Goal: Obtain resource: Download file/media

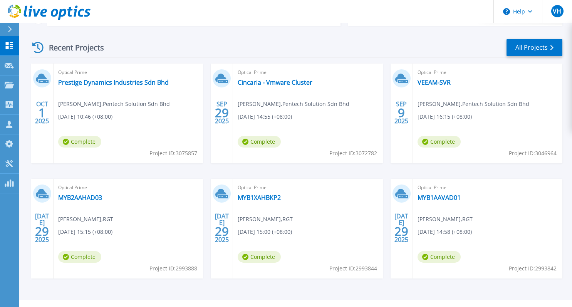
scroll to position [120, 0]
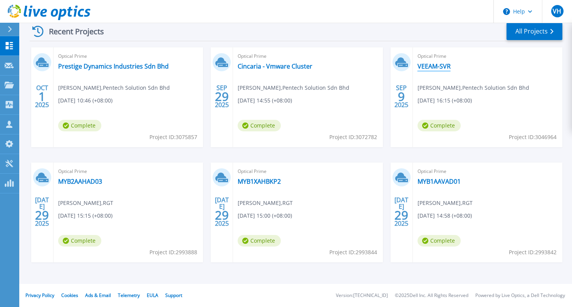
click at [437, 69] on link "VEEAM-SVR" at bounding box center [434, 66] width 33 height 8
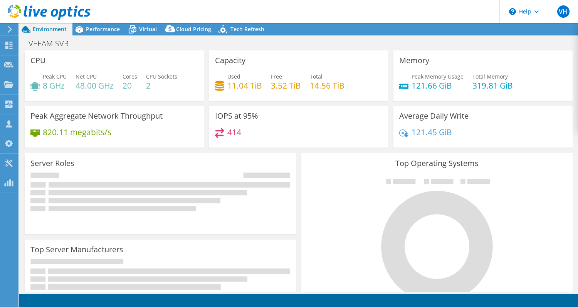
select select "USD"
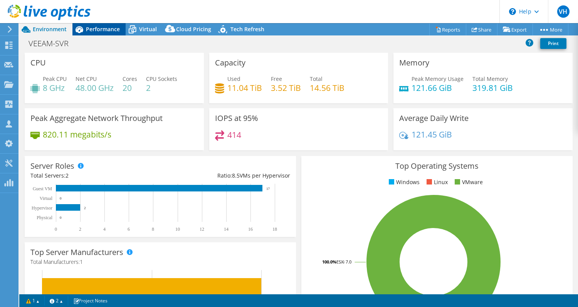
click at [104, 29] on span "Performance" at bounding box center [103, 28] width 34 height 7
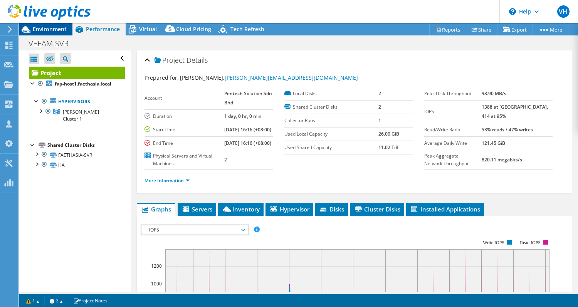
click at [53, 32] on span "Environment" at bounding box center [50, 28] width 34 height 7
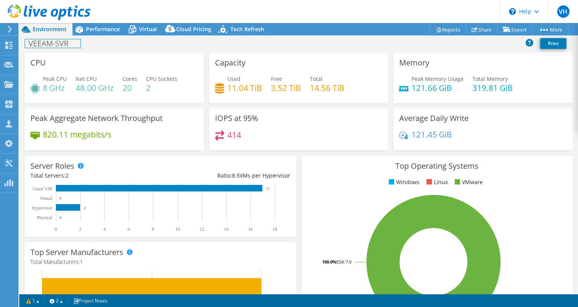
click at [70, 44] on h1 "VEEAM-SVR" at bounding box center [52, 43] width 55 height 8
drag, startPoint x: 68, startPoint y: 44, endPoint x: 2, endPoint y: 43, distance: 66.7
click at [2, 43] on div "VH Channel Partner [PERSON_NAME] [PERSON_NAME][EMAIL_ADDRESS][DOMAIN_NAME] Pent…" at bounding box center [289, 153] width 578 height 307
click at [48, 43] on h1 "VEEAM-SVR" at bounding box center [52, 43] width 55 height 8
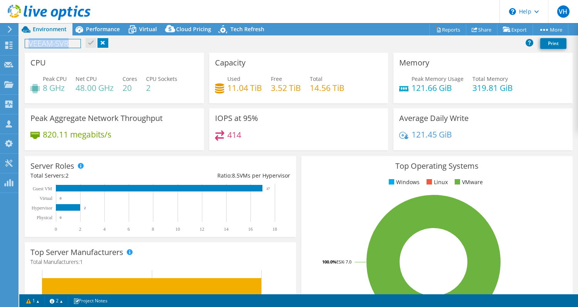
paste h1
click at [175, 44] on link at bounding box center [180, 43] width 11 height 10
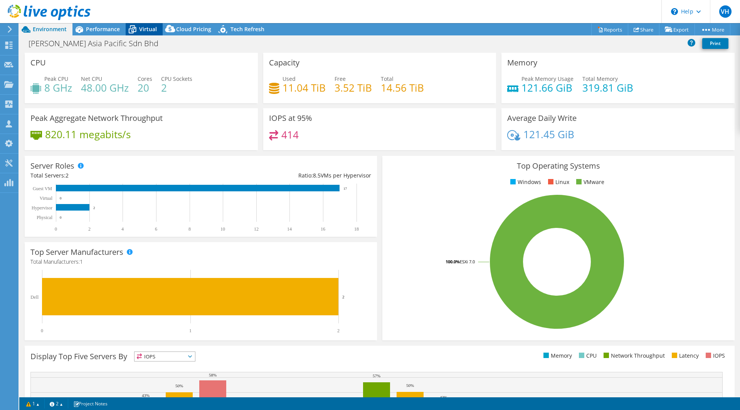
click at [141, 31] on span "Virtual" at bounding box center [148, 28] width 18 height 7
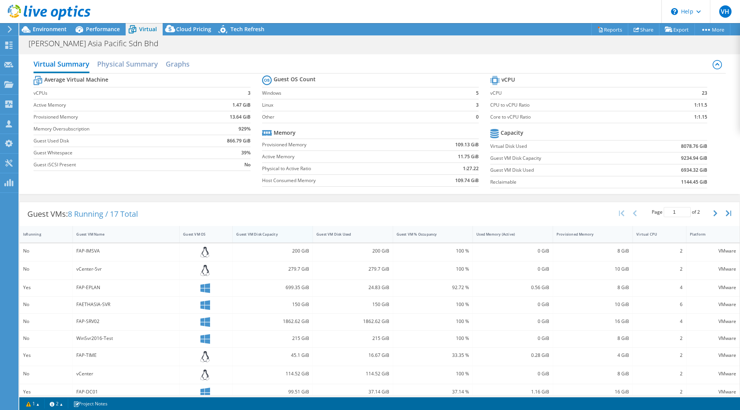
click at [259, 233] on div "Guest VM Disk Capacity" at bounding box center [268, 234] width 64 height 5
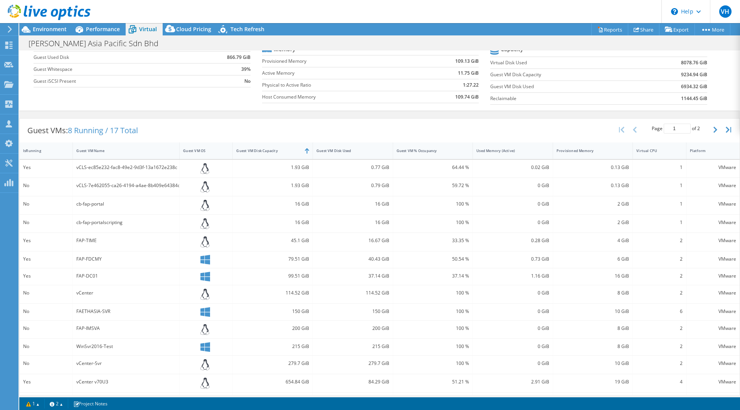
scroll to position [116, 0]
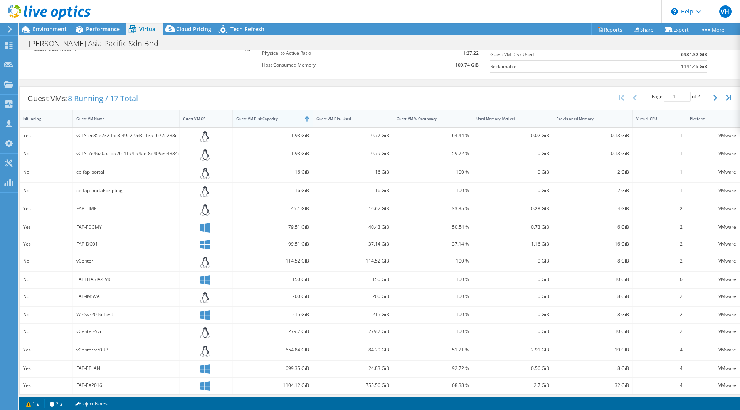
click at [266, 117] on div "Guest VM Disk Capacity" at bounding box center [268, 118] width 64 height 5
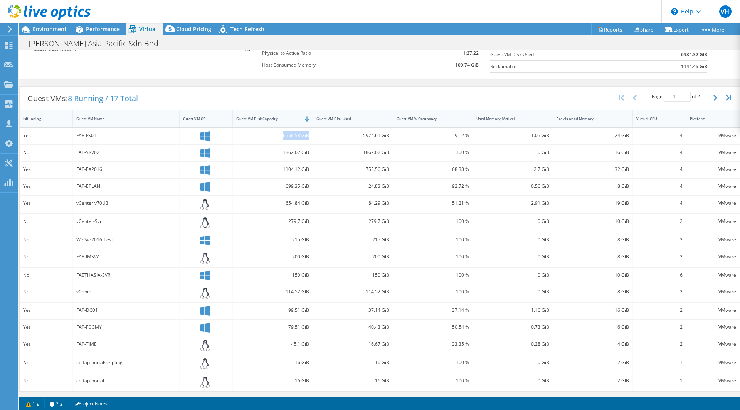
drag, startPoint x: 274, startPoint y: 136, endPoint x: 306, endPoint y: 136, distance: 31.6
click at [306, 136] on div "6550.58 GiB" at bounding box center [272, 135] width 73 height 8
click at [578, 30] on link "Reports" at bounding box center [609, 30] width 37 height 12
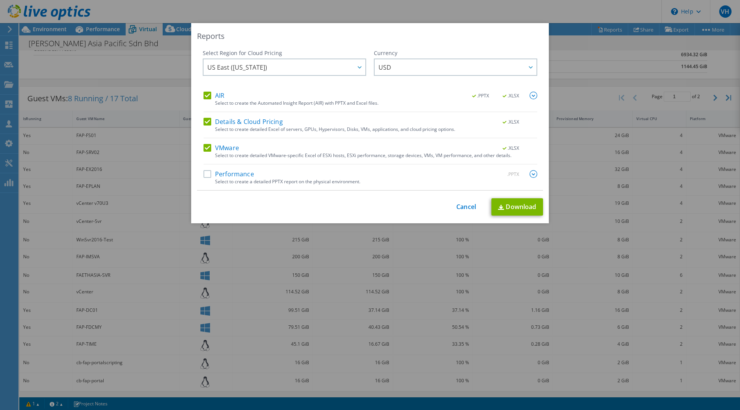
click at [204, 96] on label "AIR" at bounding box center [213, 96] width 21 height 8
click at [0, 0] on input "AIR" at bounding box center [0, 0] width 0 height 0
click at [205, 123] on label "Details & Cloud Pricing" at bounding box center [242, 122] width 79 height 8
click at [0, 0] on input "Details & Cloud Pricing" at bounding box center [0, 0] width 0 height 0
click at [524, 207] on link "Download" at bounding box center [517, 206] width 52 height 17
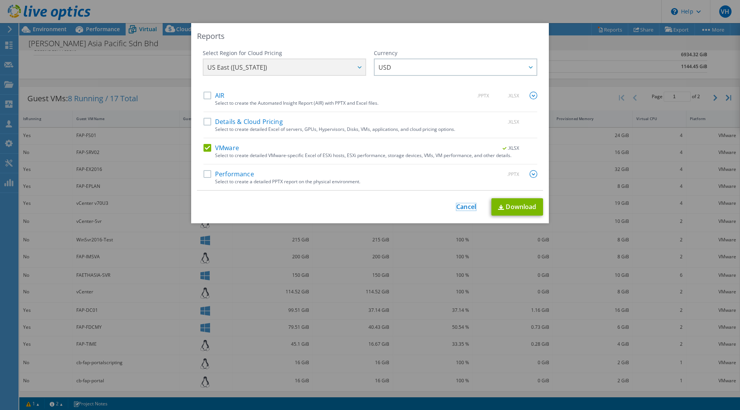
click at [462, 205] on link "Cancel" at bounding box center [466, 206] width 20 height 7
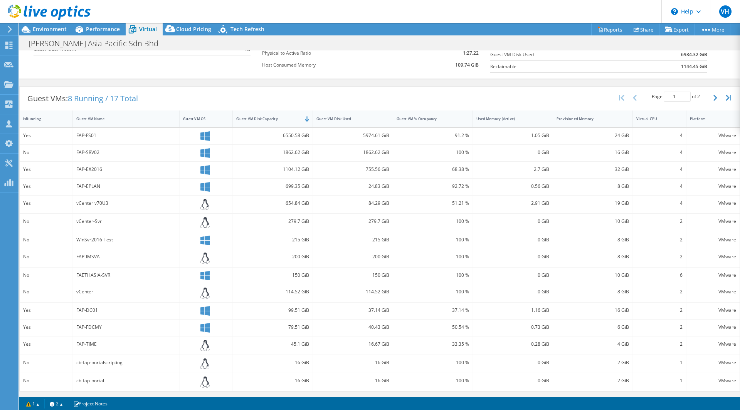
click at [443, 21] on header "VH Channel Partner [PERSON_NAME] [PERSON_NAME][EMAIL_ADDRESS][DOMAIN_NAME] Pent…" at bounding box center [370, 11] width 740 height 23
click at [192, 30] on span "Cloud Pricing" at bounding box center [193, 28] width 35 height 7
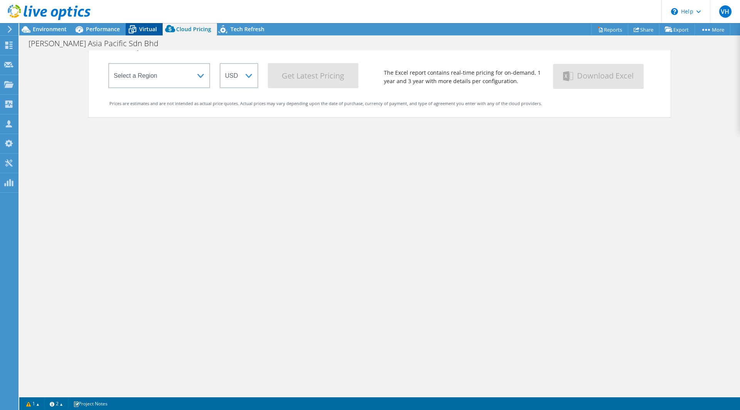
click at [155, 31] on span "Virtual" at bounding box center [148, 28] width 18 height 7
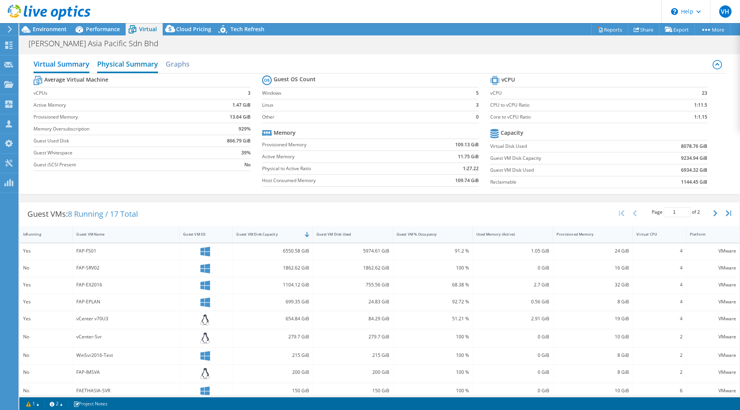
click at [131, 64] on h2 "Physical Summary" at bounding box center [127, 64] width 61 height 17
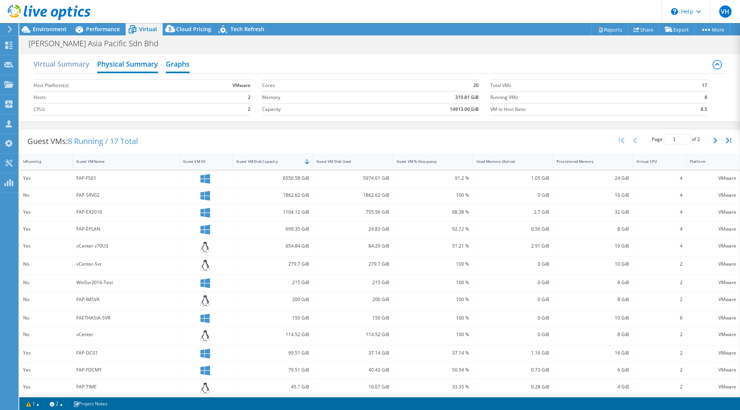
click at [189, 63] on h2 "Graphs" at bounding box center [178, 64] width 24 height 17
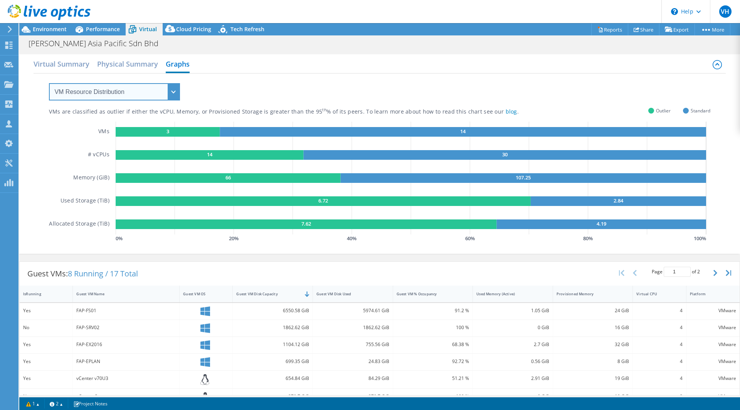
click at [145, 91] on select "VM Resource Distribution Provisioning Contrast Over Provisioning" at bounding box center [114, 91] width 131 height 17
click at [49, 83] on select "VM Resource Distribution Provisioning Contrast Over Provisioning" at bounding box center [114, 91] width 131 height 17
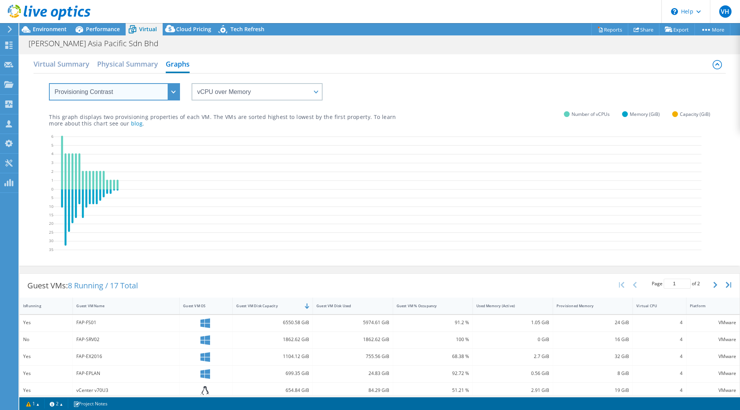
click at [104, 91] on select "VM Resource Distribution Provisioning Contrast Over Provisioning" at bounding box center [114, 91] width 131 height 17
select select "Over Provisioning"
click at [49, 83] on select "VM Resource Distribution Provisioning Contrast Over Provisioning" at bounding box center [114, 91] width 131 height 17
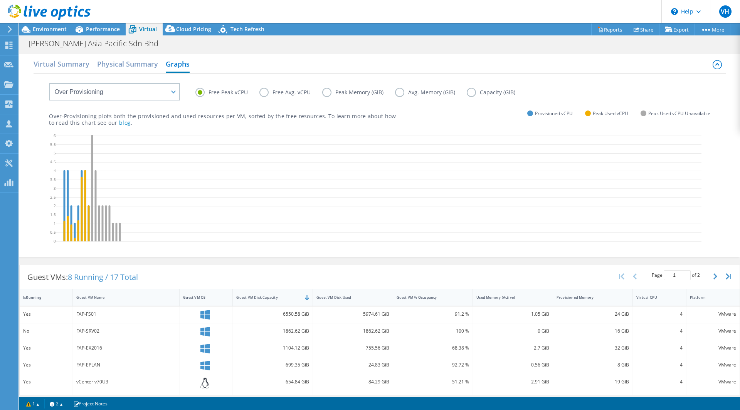
click at [578, 65] on icon at bounding box center [717, 64] width 9 height 9
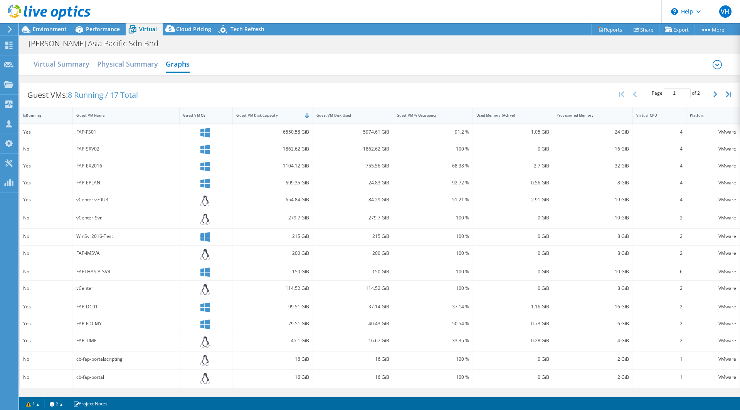
scroll to position [130, 0]
click at [39, 114] on div "IsRunning" at bounding box center [41, 115] width 37 height 5
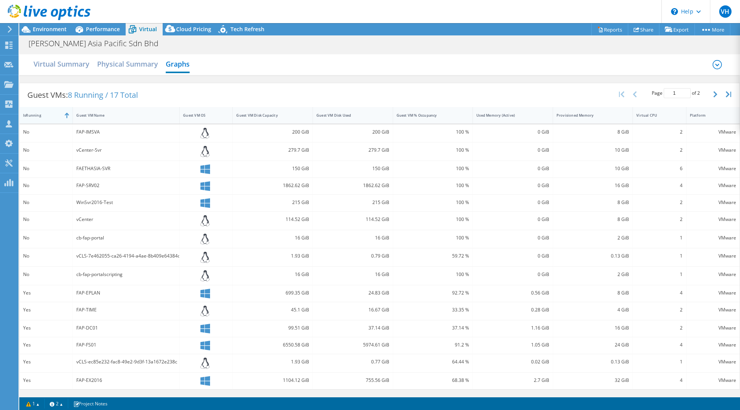
click at [39, 114] on div "IsRunning" at bounding box center [41, 115] width 37 height 5
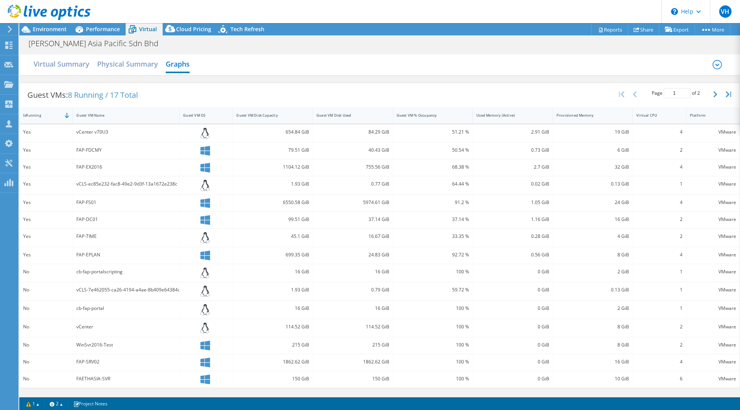
scroll to position [15, 0]
